Goal: Transaction & Acquisition: Purchase product/service

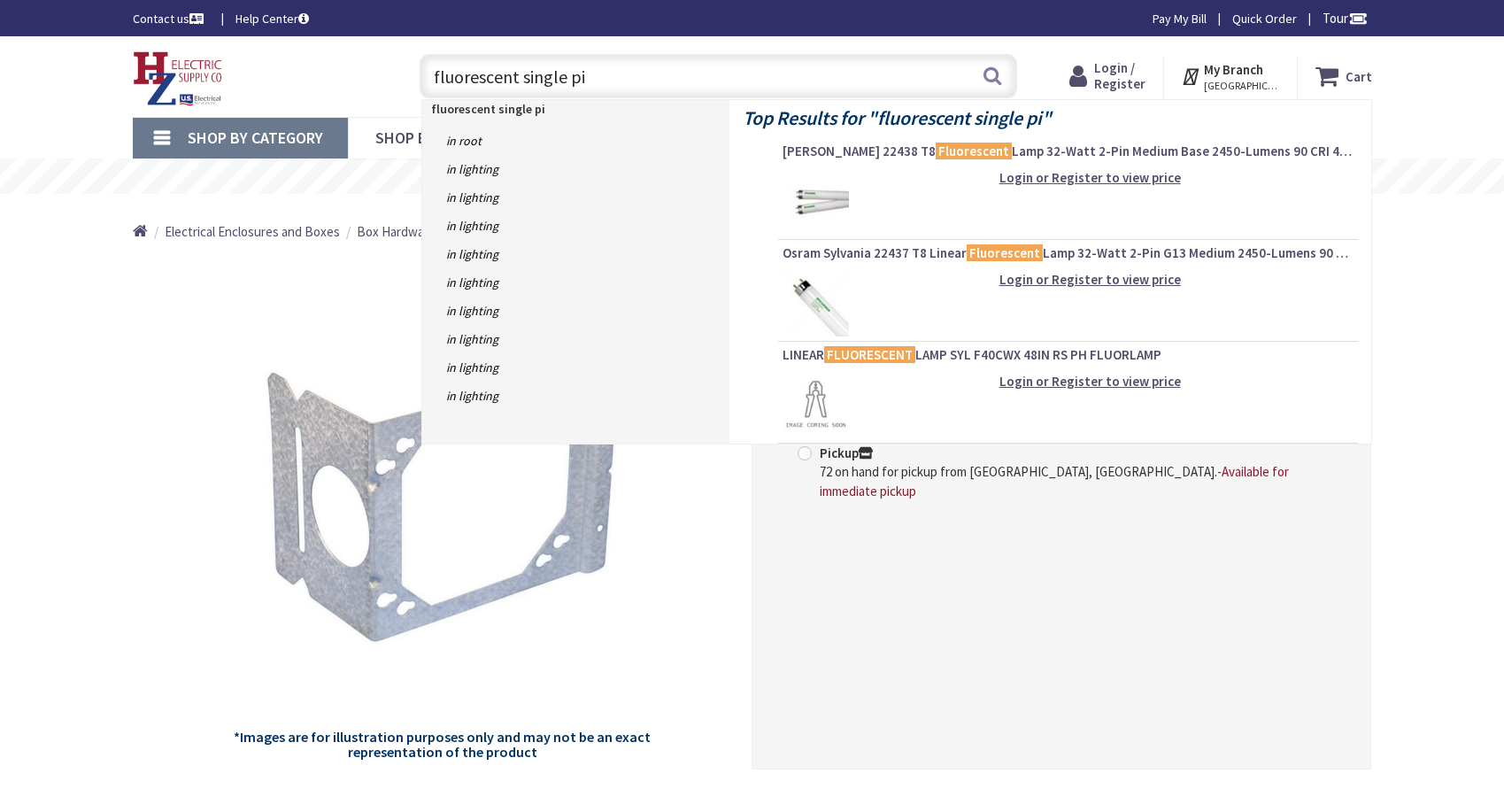
type input "fluorescent single pin"
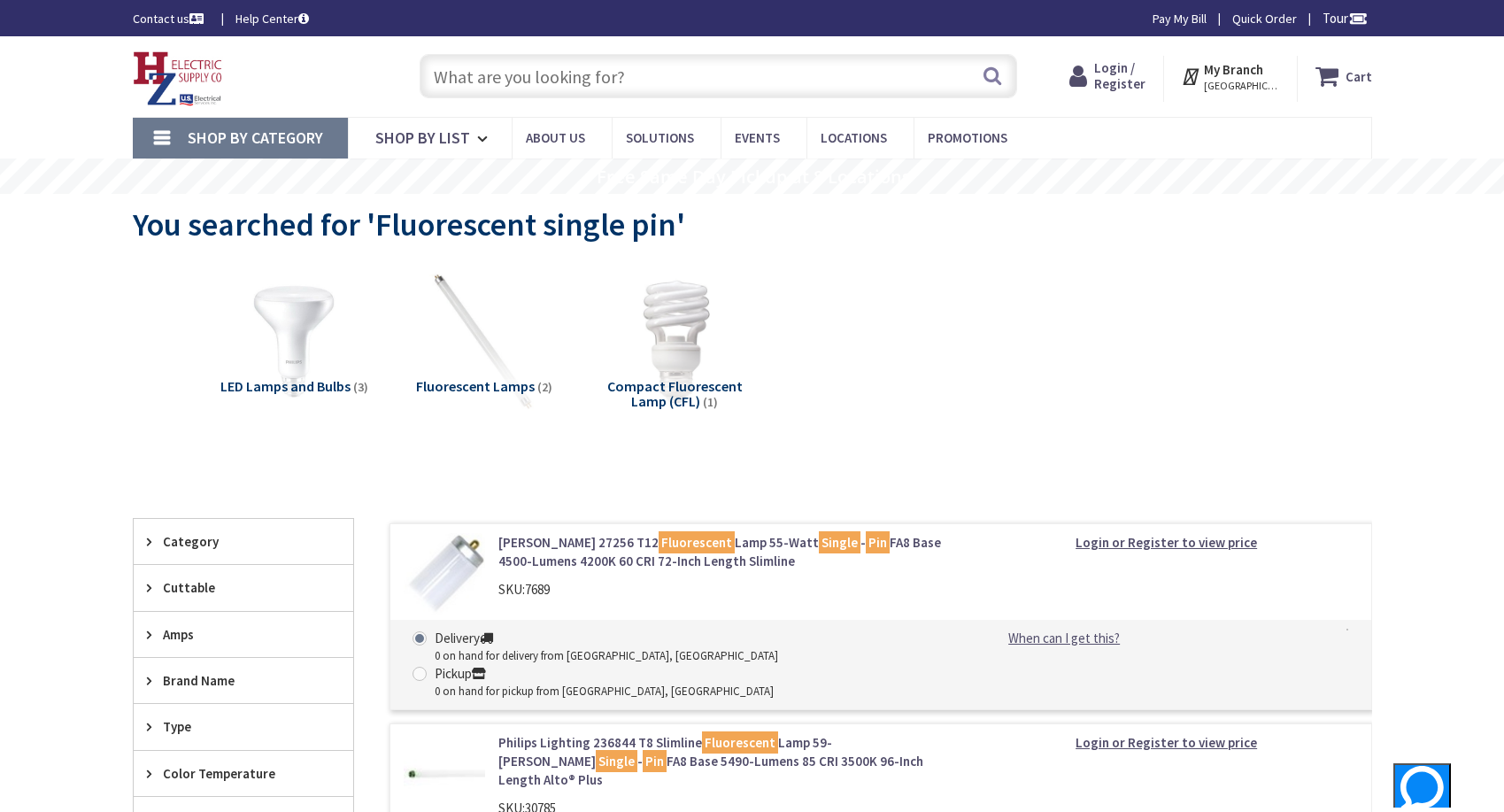
click at [574, 92] on input "text" at bounding box center [718, 76] width 597 height 44
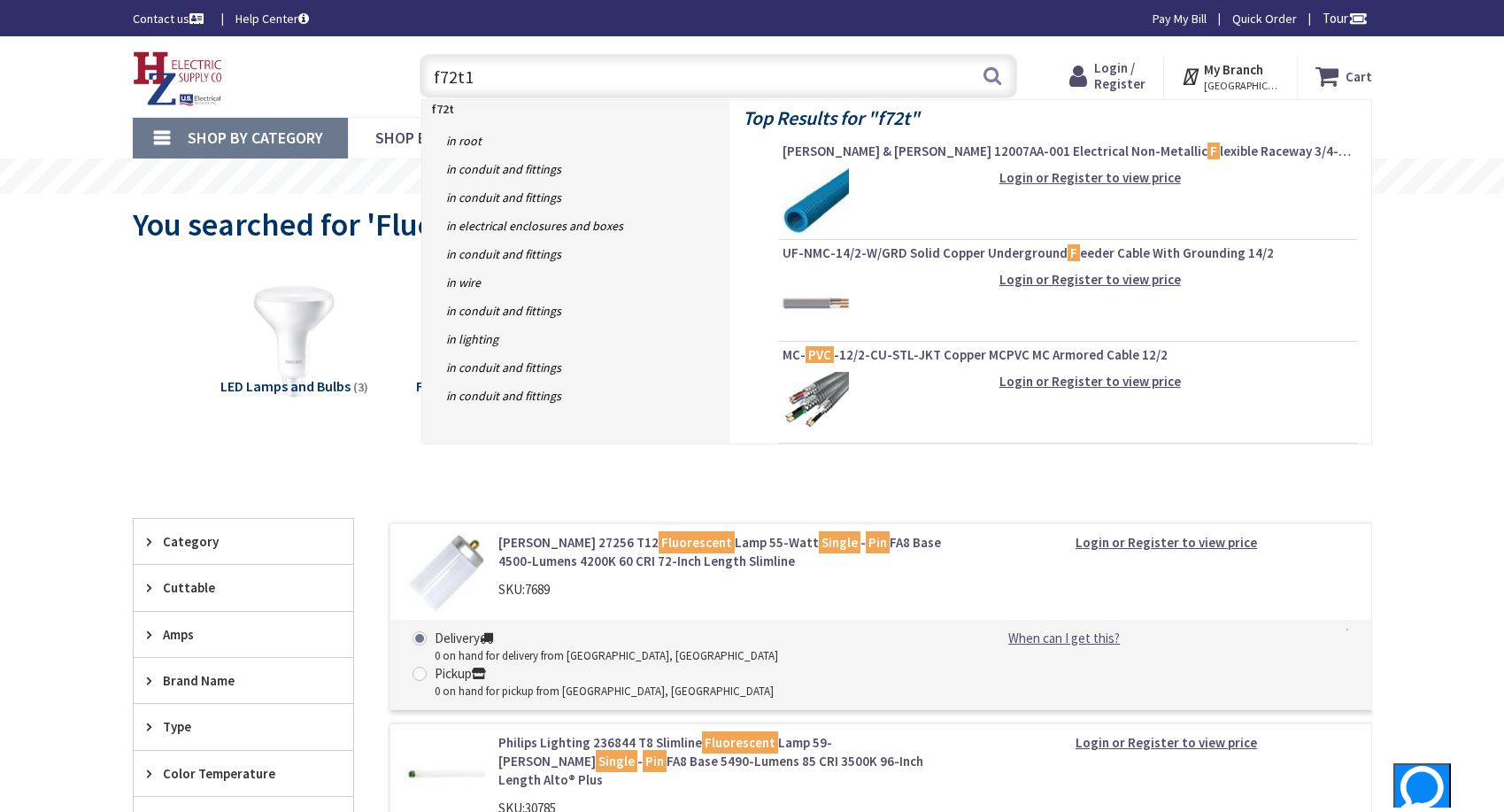
type input "f72t12"
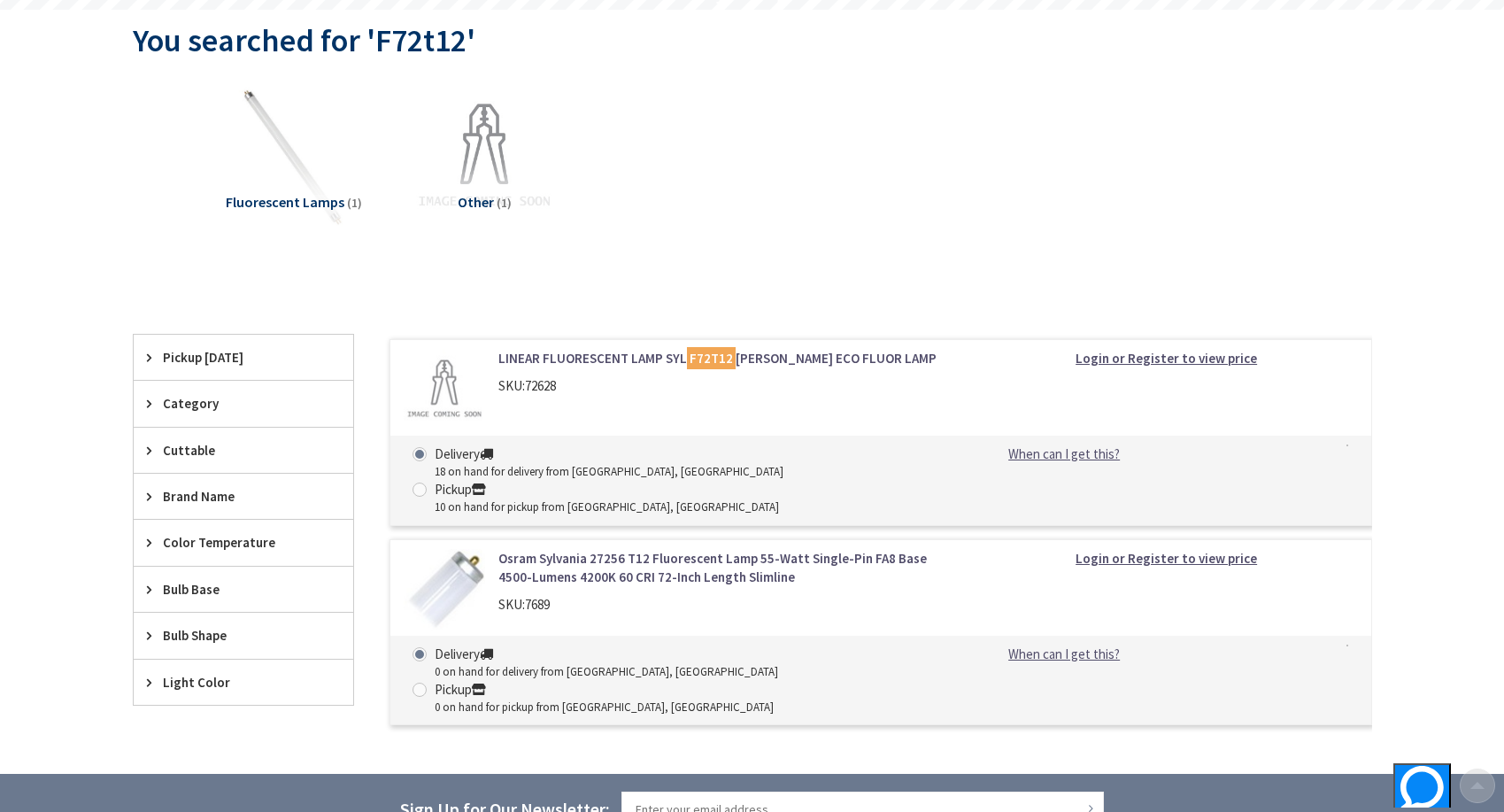
scroll to position [354, 0]
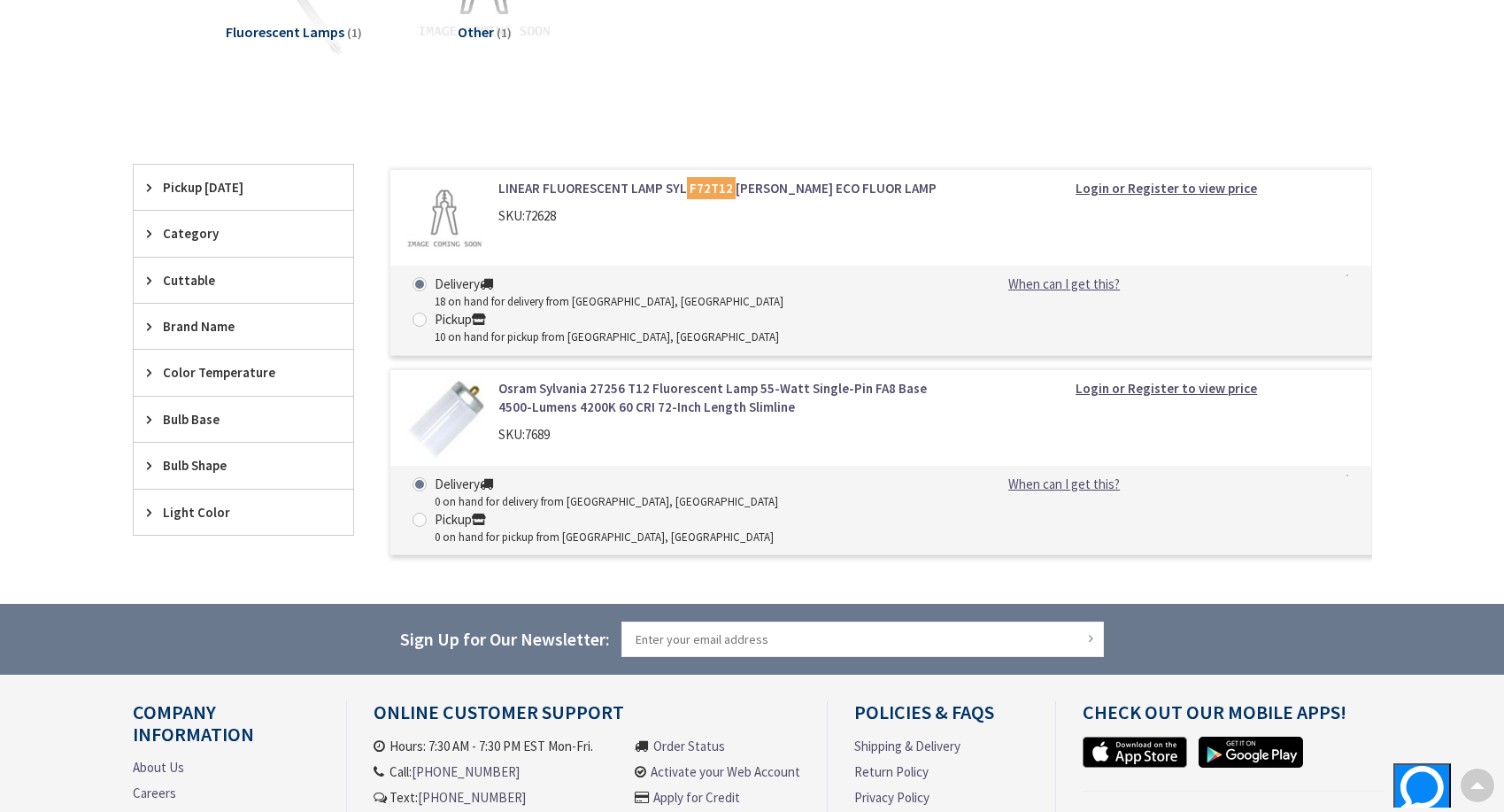
drag, startPoint x: 608, startPoint y: 192, endPoint x: 752, endPoint y: 213, distance: 145.5
click at [608, 192] on link "LINEAR FLUORESCENT LAMP SYL F72T12 CW HO ECO FLUOR LAMP" at bounding box center [723, 188] width 451 height 19
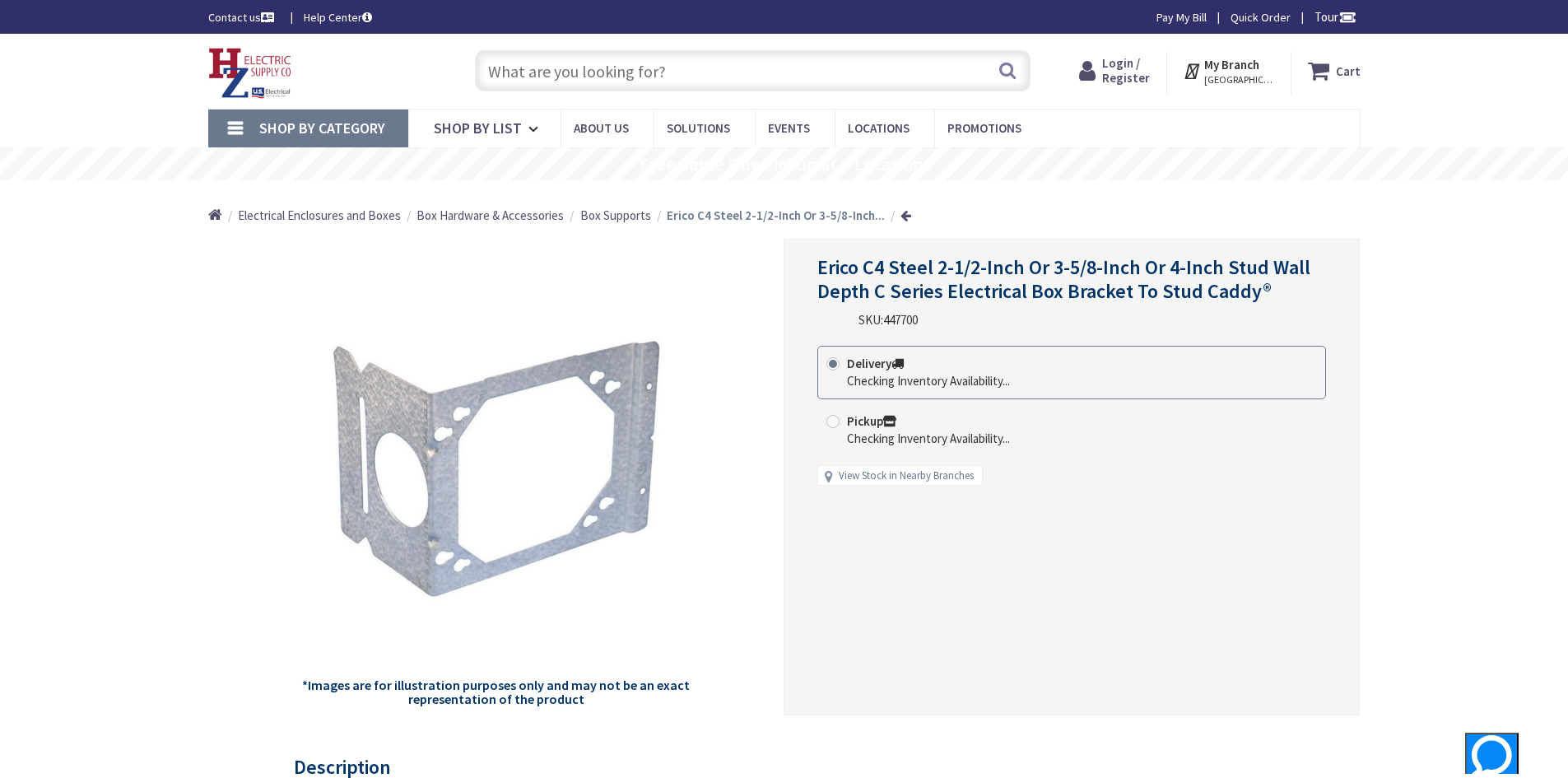
click at [675, 74] on input "text" at bounding box center [753, 71] width 555 height 41
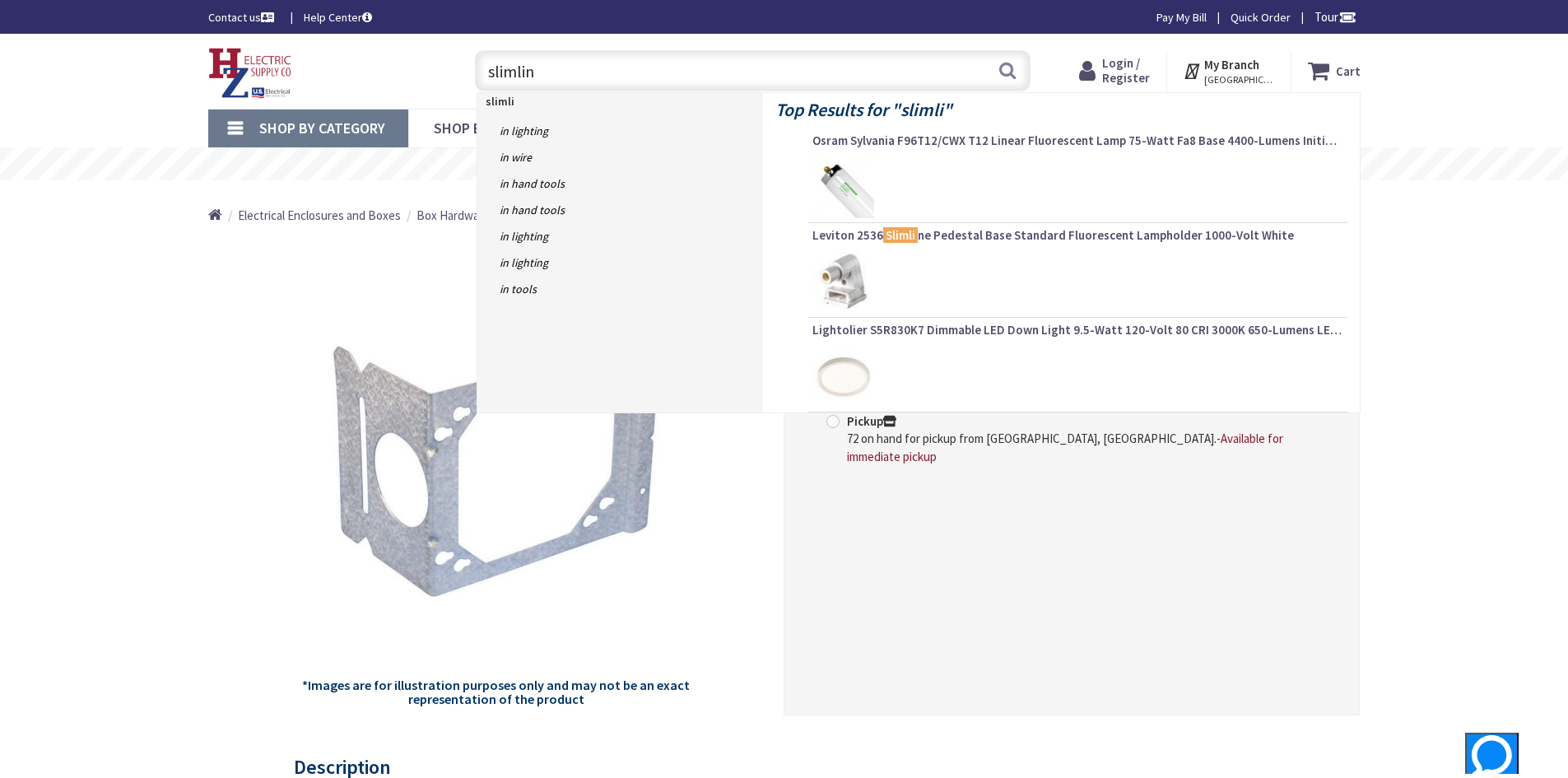
type input "slimline"
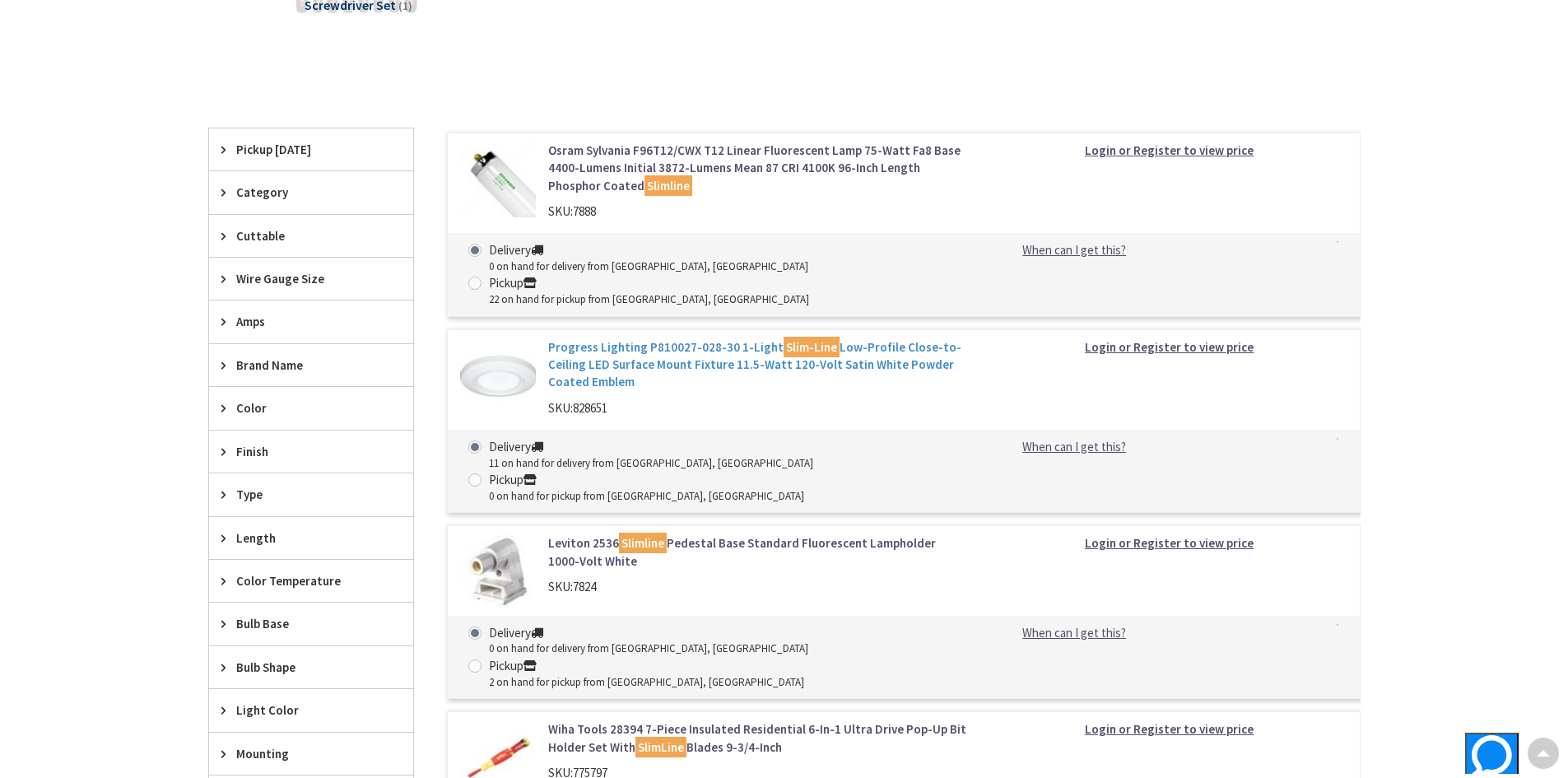
scroll to position [495, 0]
